Goal: Information Seeking & Learning: Understand process/instructions

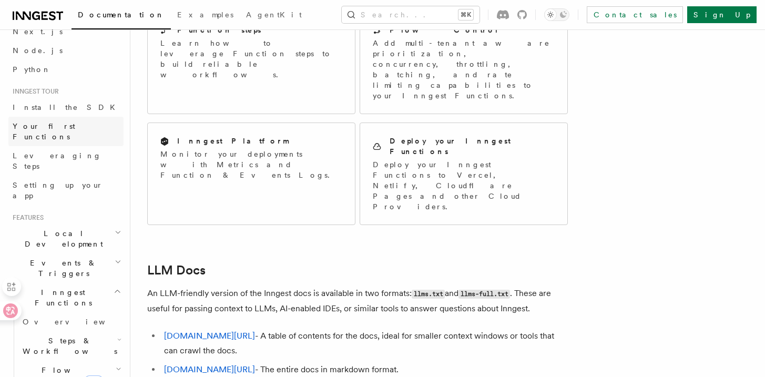
scroll to position [106, 0]
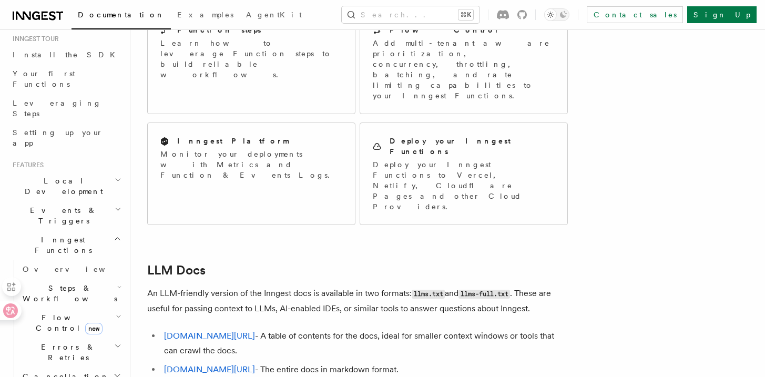
click at [58, 279] on h2 "Steps & Workflows" at bounding box center [70, 293] width 105 height 29
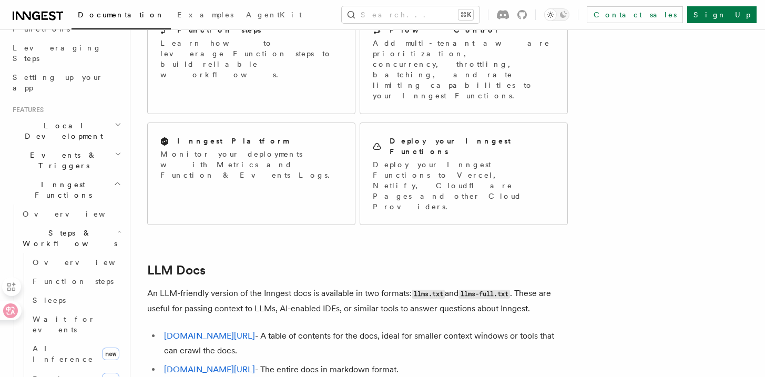
scroll to position [162, 0]
click at [79, 252] on link "Overview" at bounding box center [75, 261] width 95 height 19
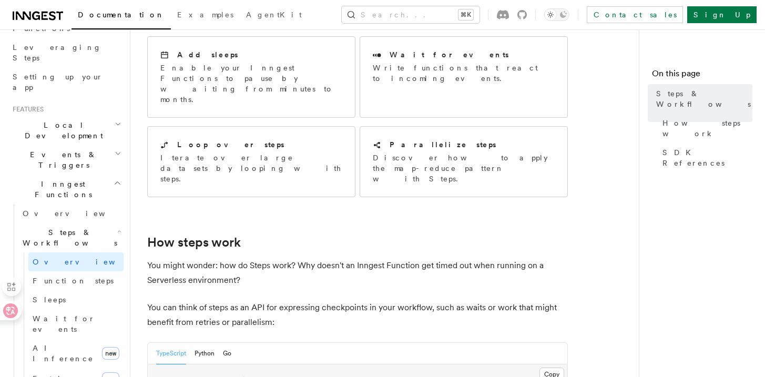
scroll to position [300, 0]
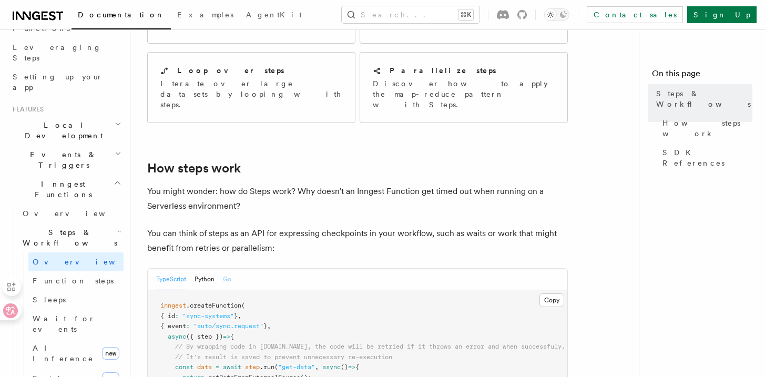
click at [228, 269] on button "Go" at bounding box center [227, 280] width 8 height 22
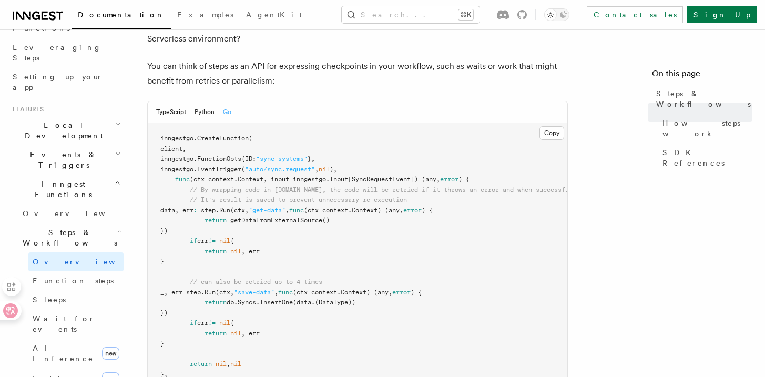
scroll to position [466, 0]
click at [285, 218] on span "getDataFromExternalSource" at bounding box center [276, 221] width 92 height 7
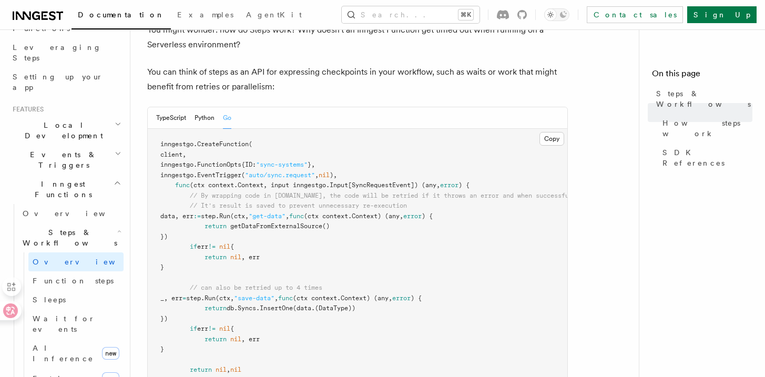
click at [253, 194] on pre "inngestgo. CreateFunction ( client, inngestgo.FunctionOpts{ID: "sync-systems" }…" at bounding box center [357, 268] width 419 height 278
click at [234, 243] on span "{" at bounding box center [232, 246] width 4 height 7
click at [267, 203] on pre "inngestgo. CreateFunction ( client, inngestgo.FunctionOpts{ID: "sync-systems" }…" at bounding box center [357, 268] width 419 height 278
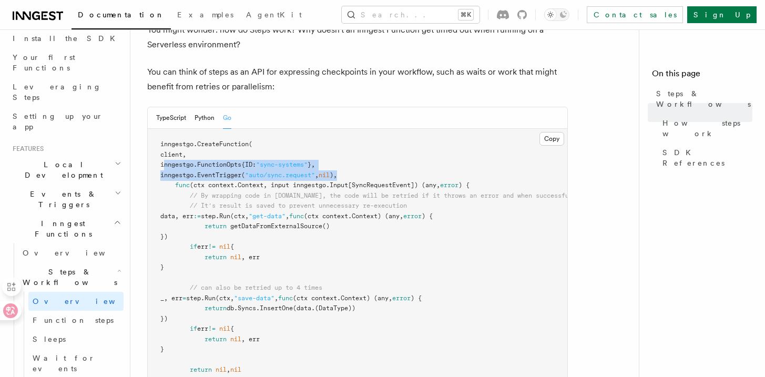
drag, startPoint x: 173, startPoint y: 118, endPoint x: 376, endPoint y: 128, distance: 203.1
click at [376, 129] on pre "inngestgo. CreateFunction ( client, inngestgo.FunctionOpts{ID: "sync-systems" }…" at bounding box center [357, 268] width 419 height 278
click at [329, 202] on span "// It's result is saved to prevent unnecessary re-execution" at bounding box center [298, 205] width 217 height 7
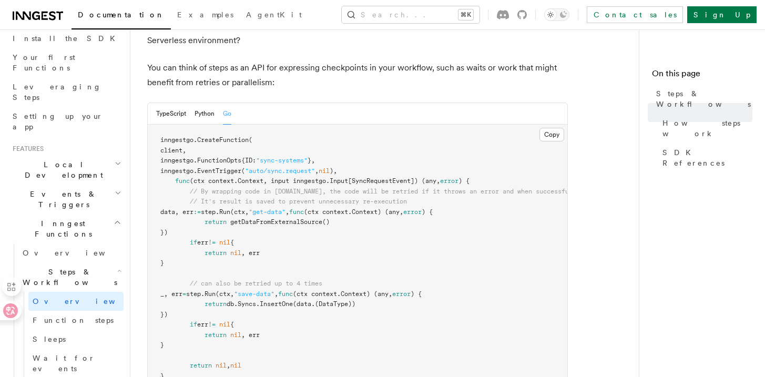
scroll to position [470, 0]
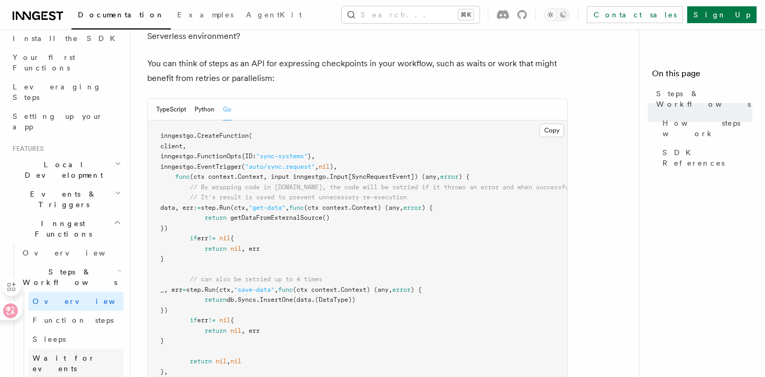
click at [89, 348] on link "Wait for events" at bounding box center [75, 362] width 95 height 29
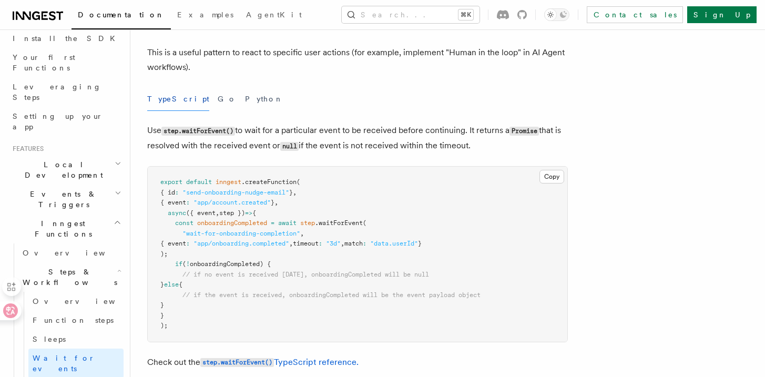
scroll to position [78, 0]
click at [218, 93] on button "Go" at bounding box center [227, 100] width 19 height 24
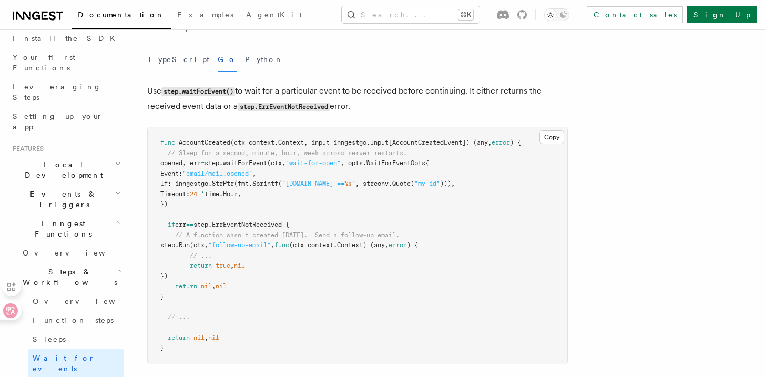
scroll to position [121, 0]
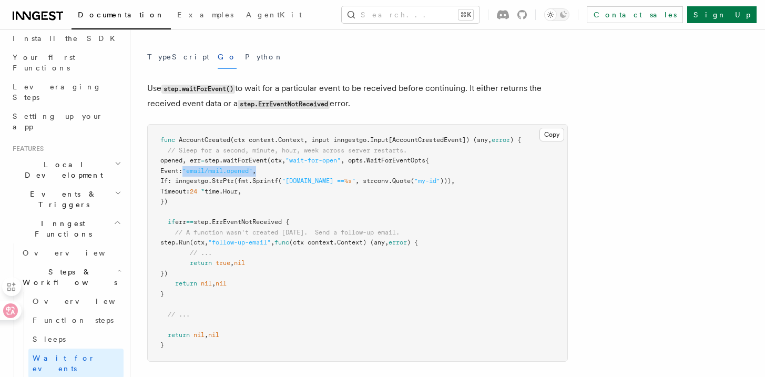
drag, startPoint x: 182, startPoint y: 171, endPoint x: 297, endPoint y: 172, distance: 115.6
click at [297, 172] on pre "func AccountCreated (ctx context.Context, input inngestgo.Input[AccountCreatedE…" at bounding box center [357, 243] width 419 height 237
click at [245, 203] on pre "func AccountCreated (ctx context.Context, input inngestgo.Input[AccountCreatedE…" at bounding box center [357, 243] width 419 height 237
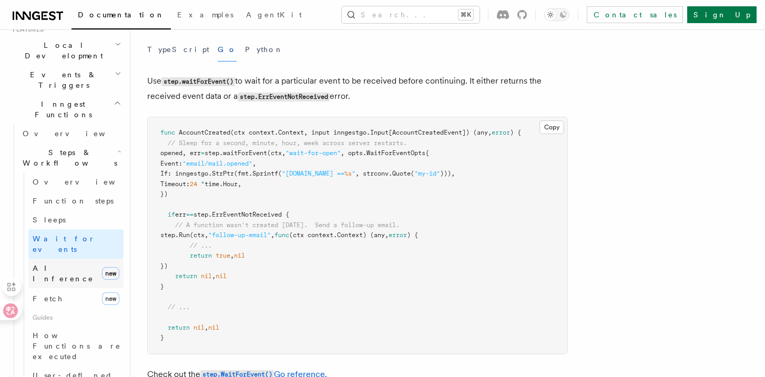
scroll to position [238, 0]
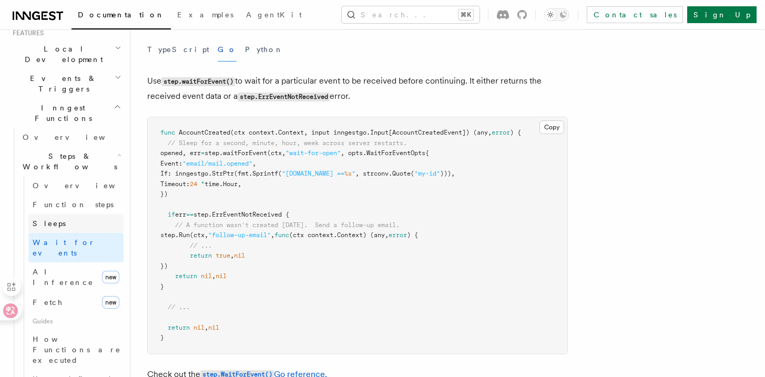
click at [80, 214] on link "Sleeps" at bounding box center [75, 223] width 95 height 19
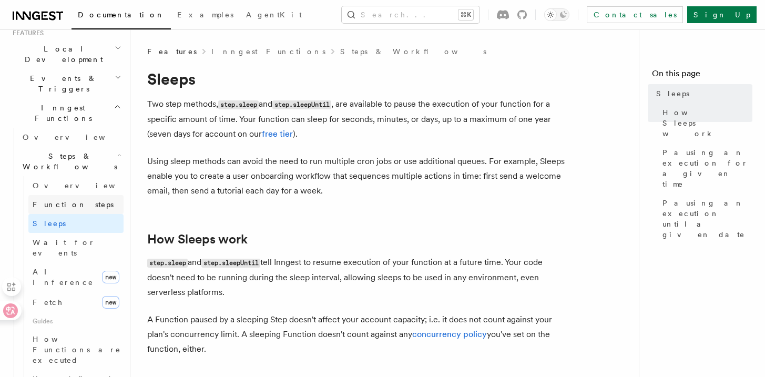
click at [88, 195] on link "Function steps" at bounding box center [75, 204] width 95 height 19
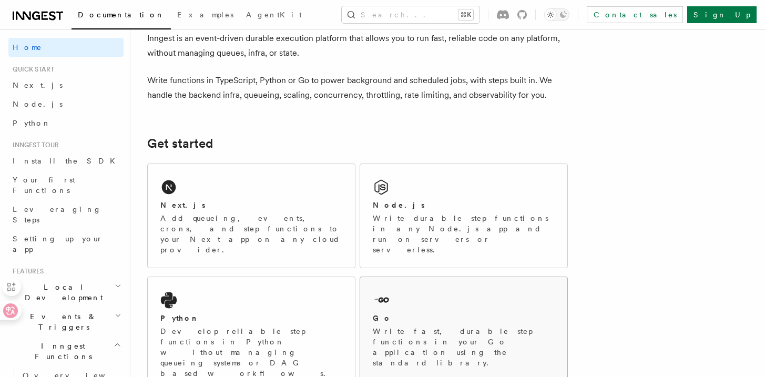
scroll to position [56, 0]
click at [381, 291] on icon at bounding box center [381, 299] width 17 height 17
